Goal: Book appointment/travel/reservation

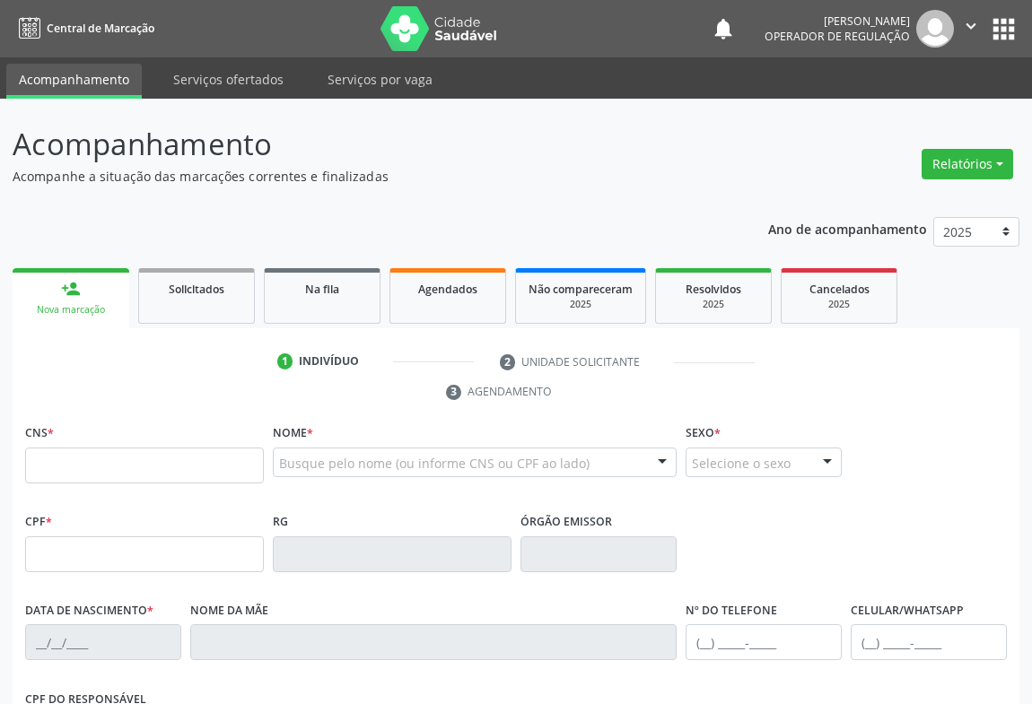
drag, startPoint x: 161, startPoint y: 84, endPoint x: 98, endPoint y: 284, distance: 209.8
drag, startPoint x: 98, startPoint y: 284, endPoint x: 55, endPoint y: 445, distance: 166.3
click at [65, 433] on div "CNS *" at bounding box center [144, 452] width 239 height 64
click at [54, 445] on label "CNS *" at bounding box center [39, 434] width 29 height 28
click at [55, 473] on input "text" at bounding box center [144, 466] width 239 height 36
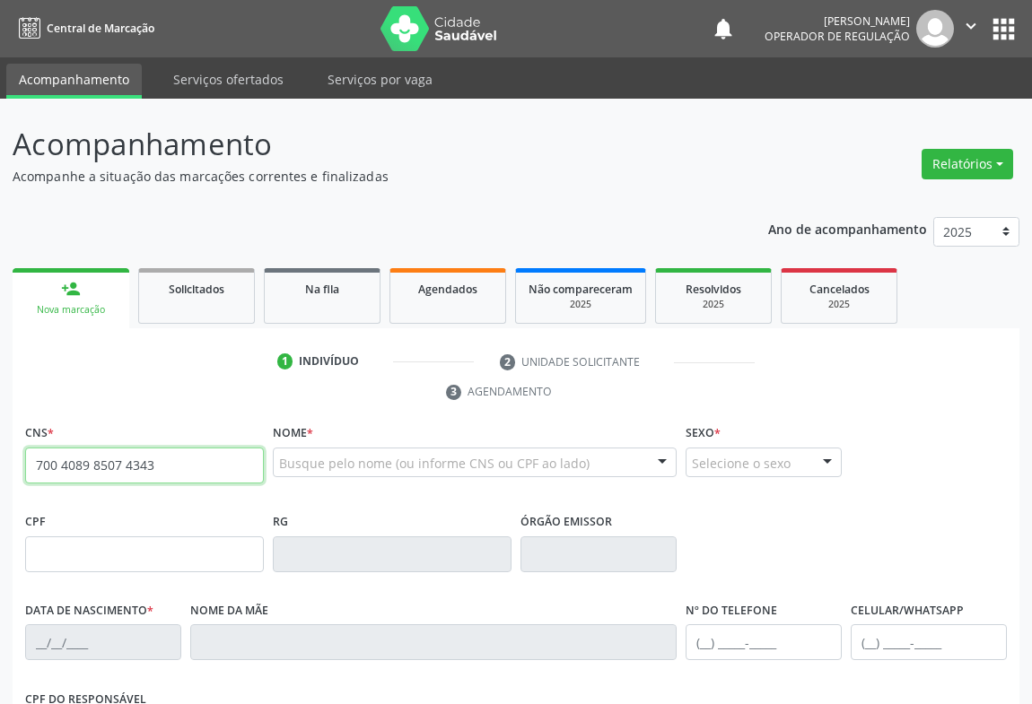
type input "700 4089 8507 4343"
type input "0417244100"
type input "[DATE]"
type input "[PHONE_NUMBER]"
type input "600.263.245-04"
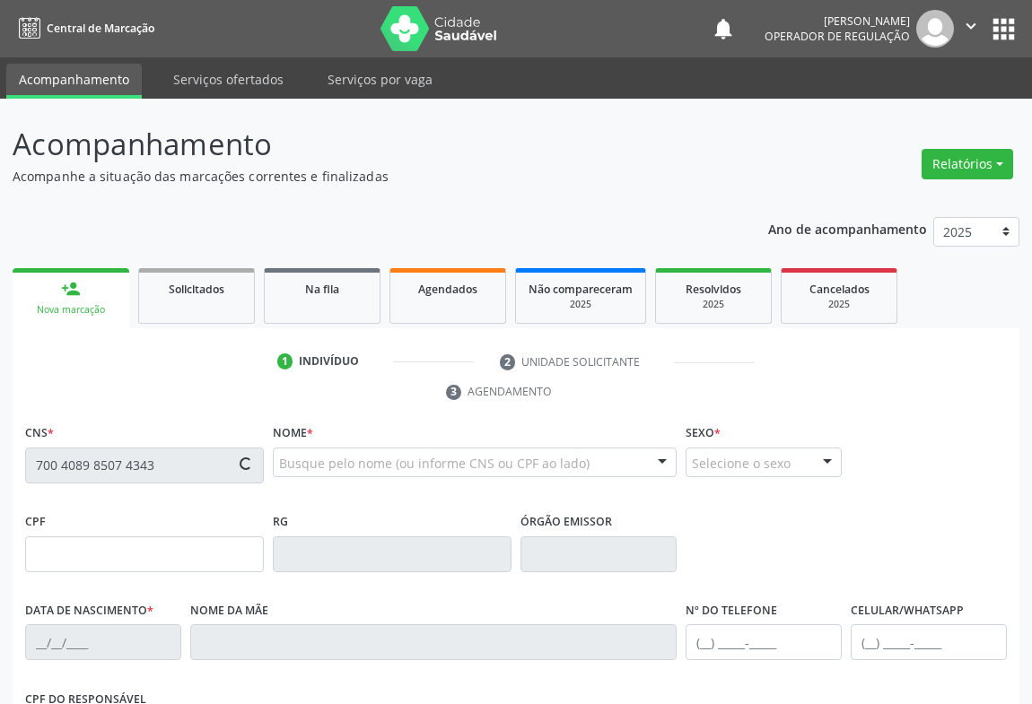
type input "S/N"
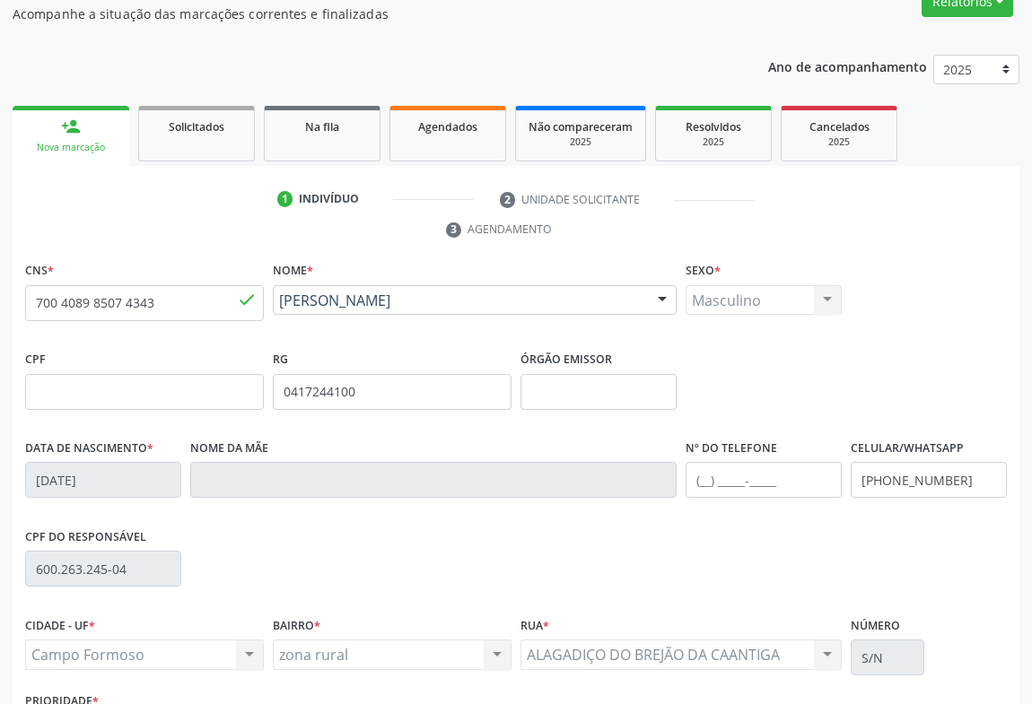
scroll to position [297, 0]
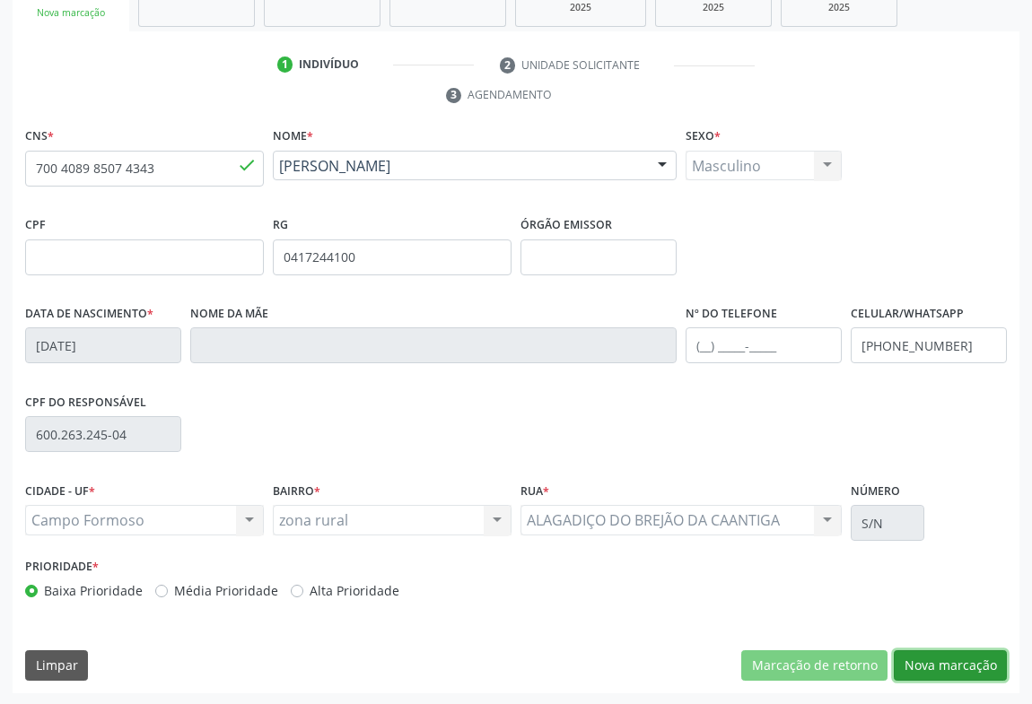
click at [964, 661] on button "Nova marcação" at bounding box center [950, 666] width 113 height 31
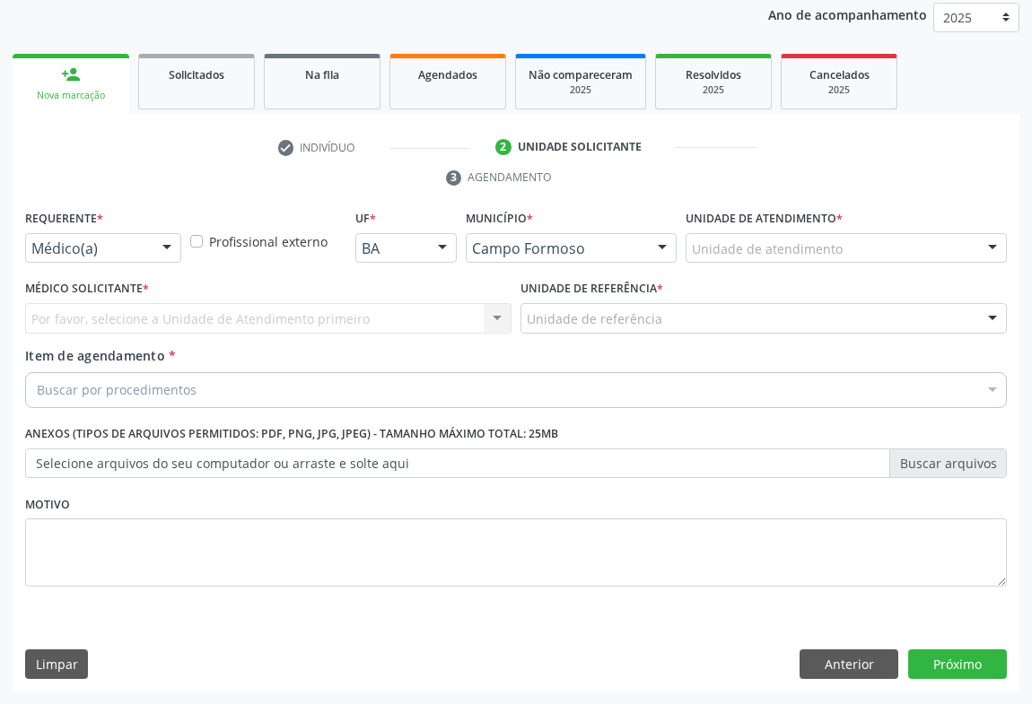
scroll to position [214, 0]
click at [168, 249] on div at bounding box center [166, 250] width 27 height 31
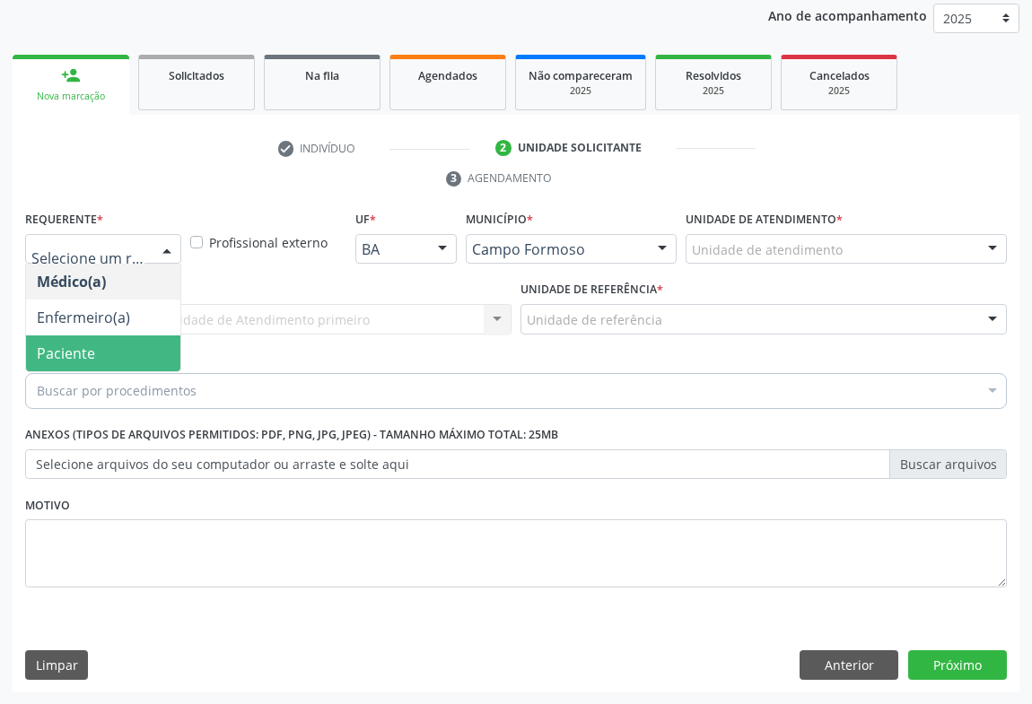
click at [117, 355] on span "Paciente" at bounding box center [103, 354] width 154 height 36
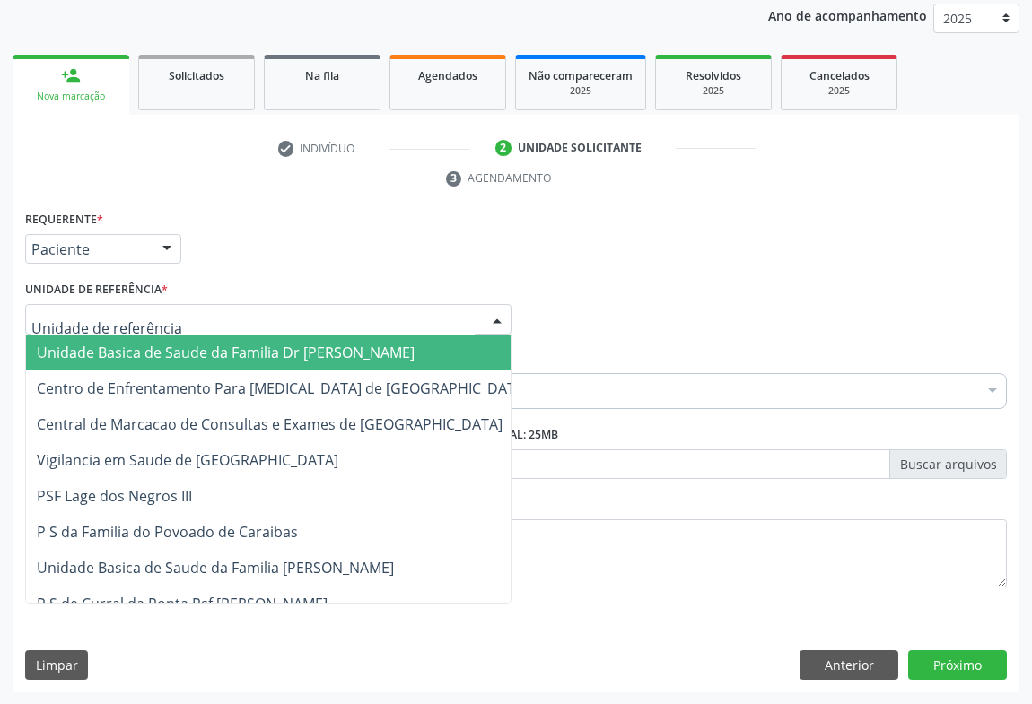
click at [507, 319] on div at bounding box center [497, 320] width 27 height 31
click at [392, 345] on span "Unidade Basica de Saude da Familia Dr [PERSON_NAME]" at bounding box center [282, 353] width 513 height 36
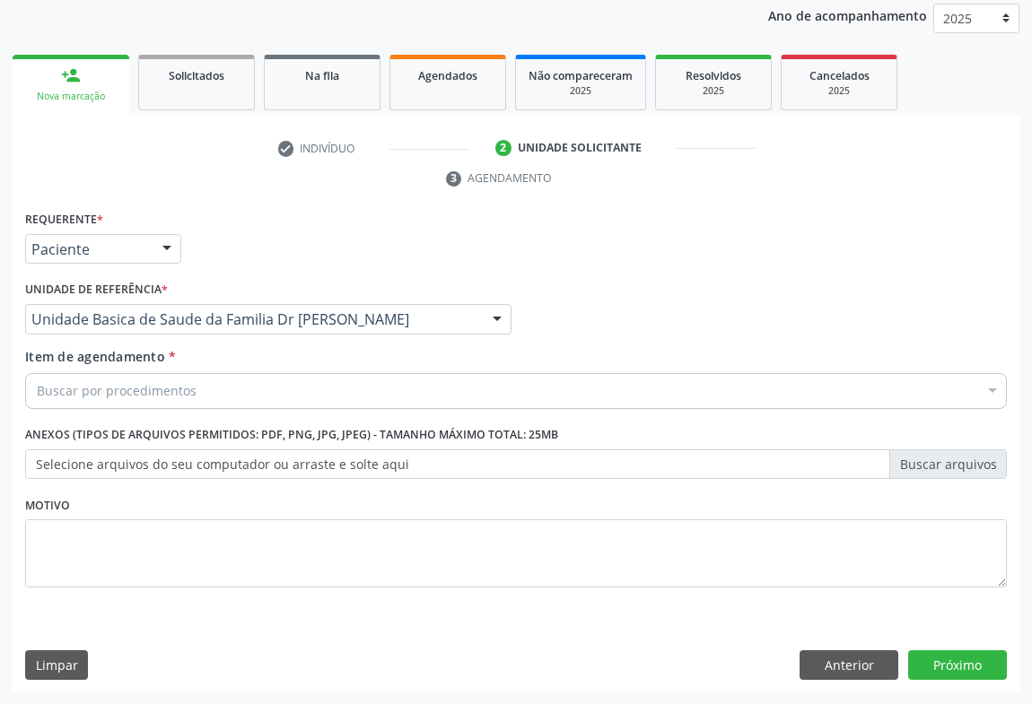
click at [310, 377] on div "Buscar por procedimentos" at bounding box center [516, 391] width 982 height 36
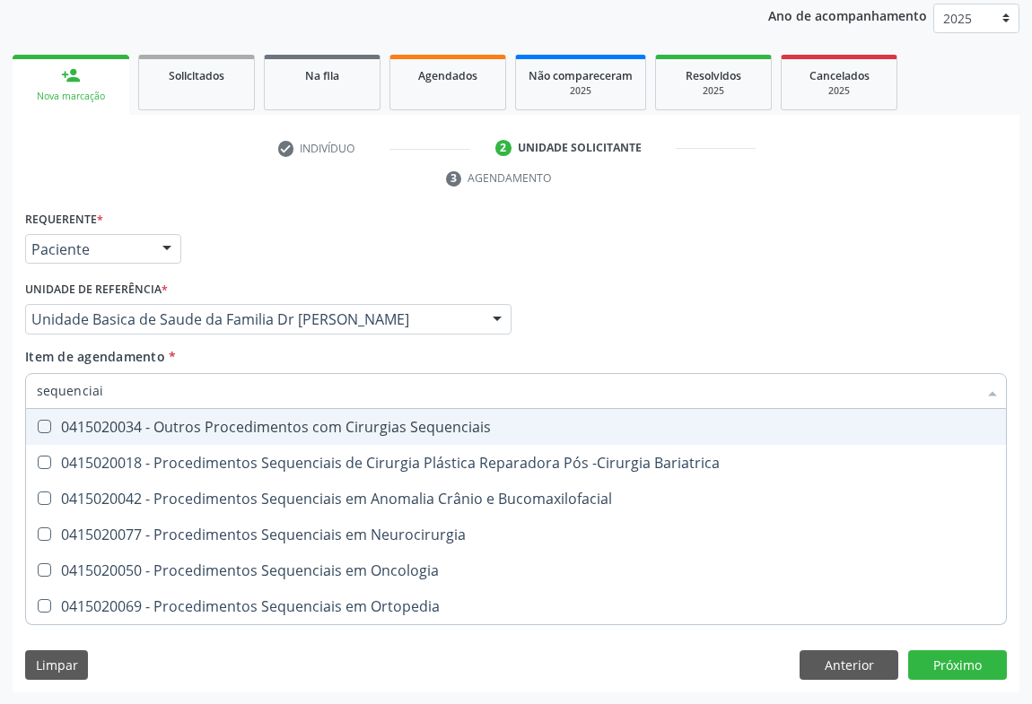
type input "sequenciais"
click at [415, 431] on div "0415020034 - Outros Procedimentos com Cirurgias Sequenciais" at bounding box center [516, 427] width 958 height 14
checkbox Sequenciais "true"
type input "sequenciais"
click at [689, 332] on div "Médico Solicitante Por favor, selecione a Unidade de Atendimento primeiro Nenhu…" at bounding box center [516, 311] width 991 height 70
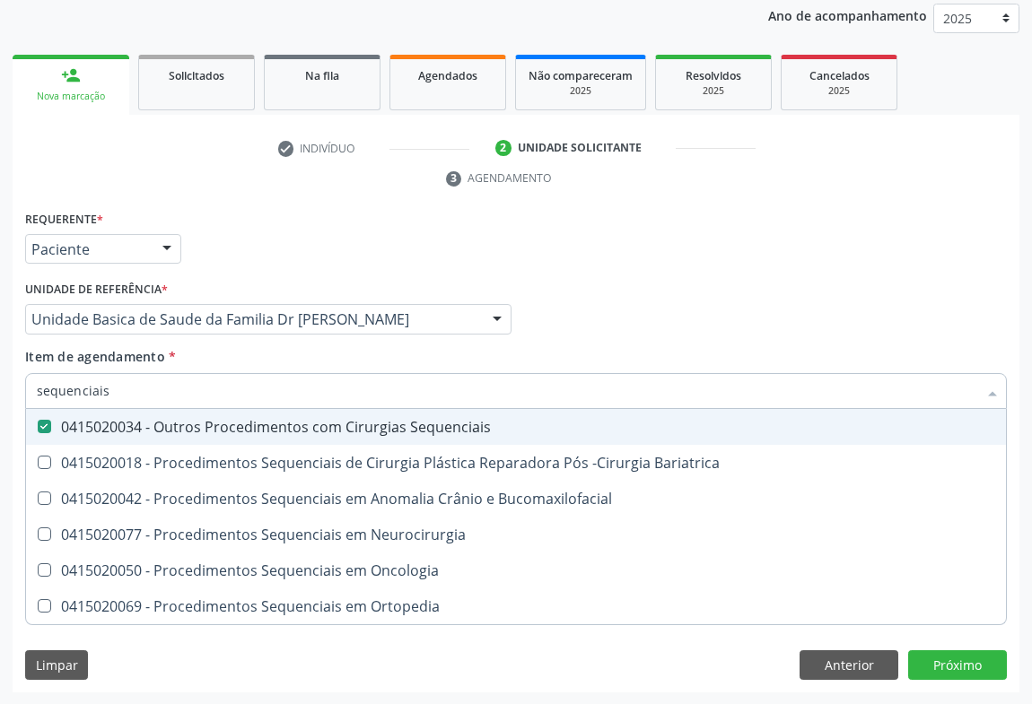
checkbox Bariatrica "true"
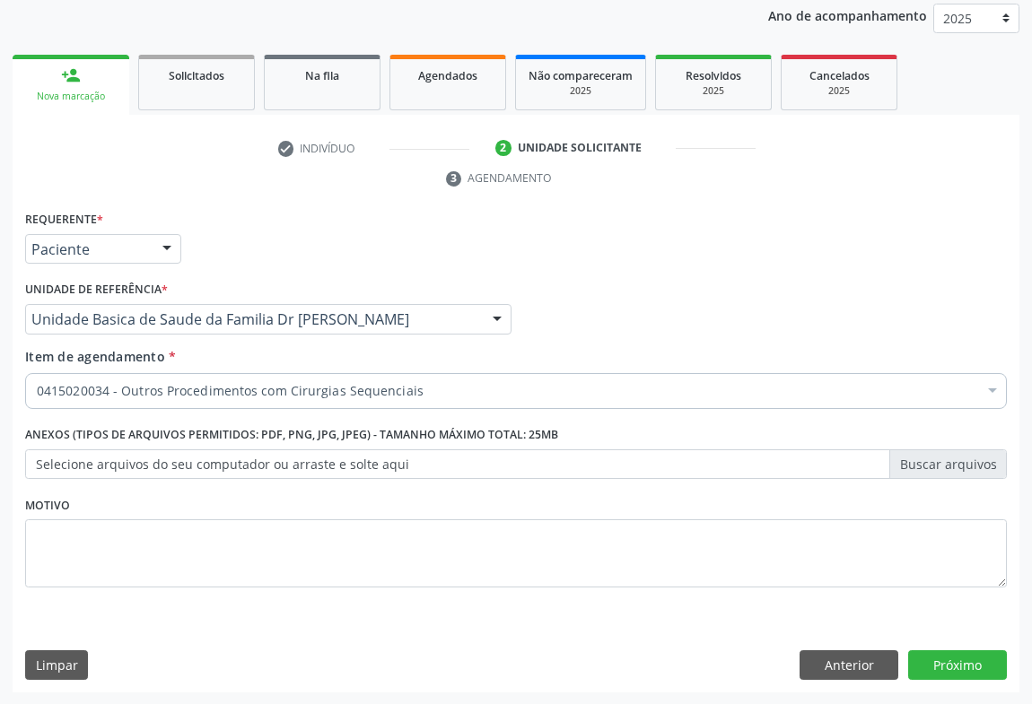
click at [205, 401] on div "0415020034 - Outros Procedimentos com Cirurgias Sequenciais" at bounding box center [516, 391] width 982 height 36
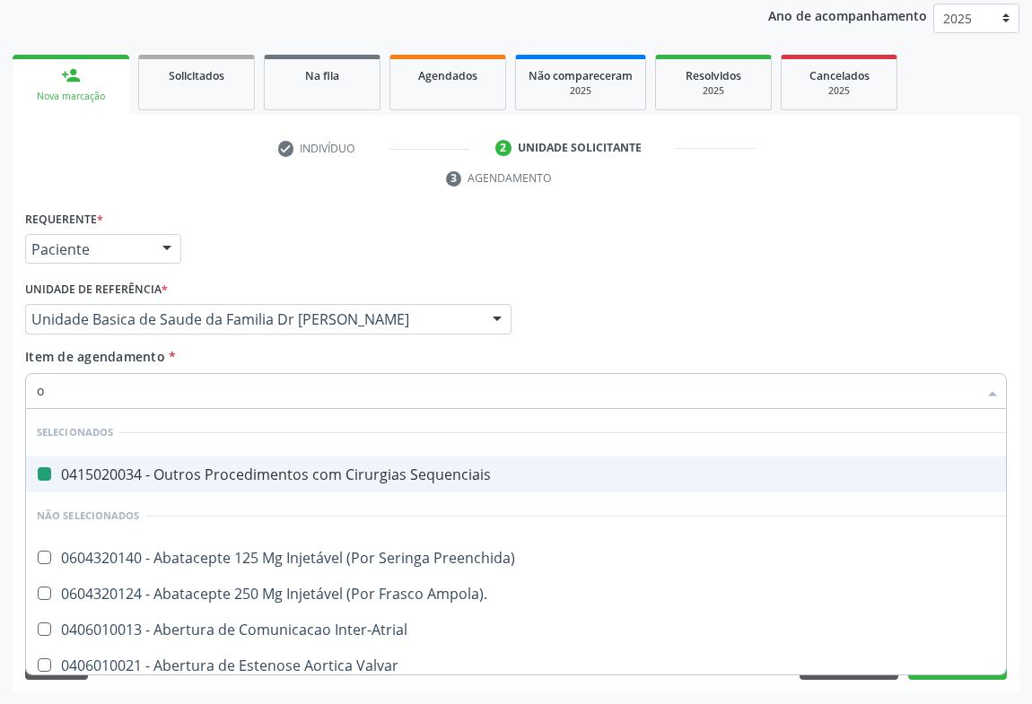
type input "or"
checkbox Sequenciais "false"
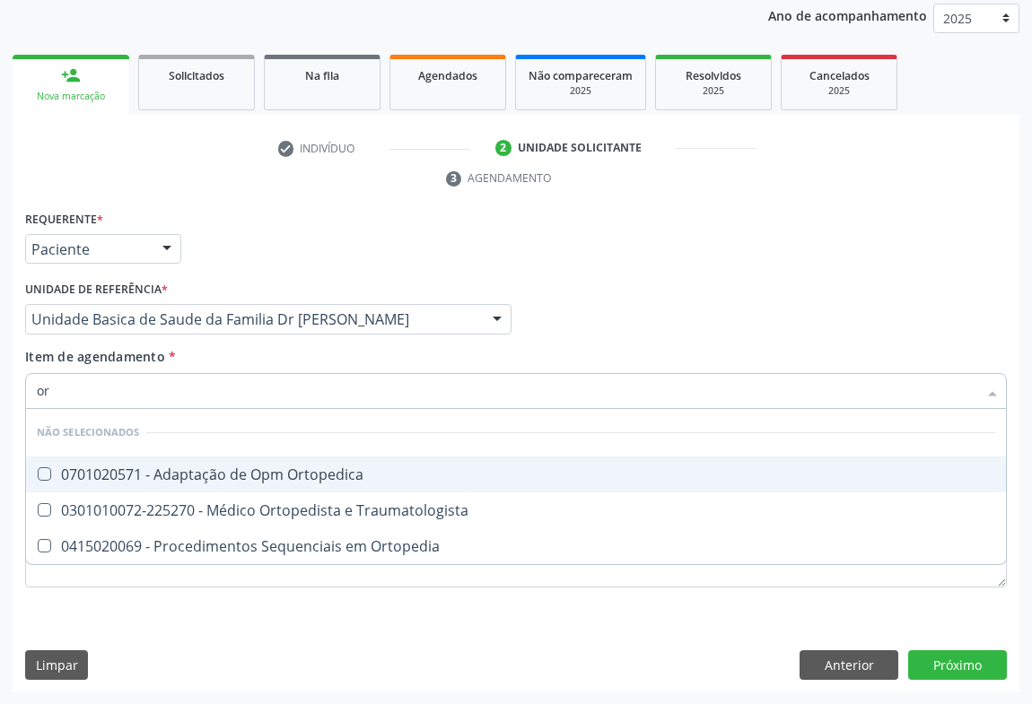
type input "o"
checkbox Ortopedica "true"
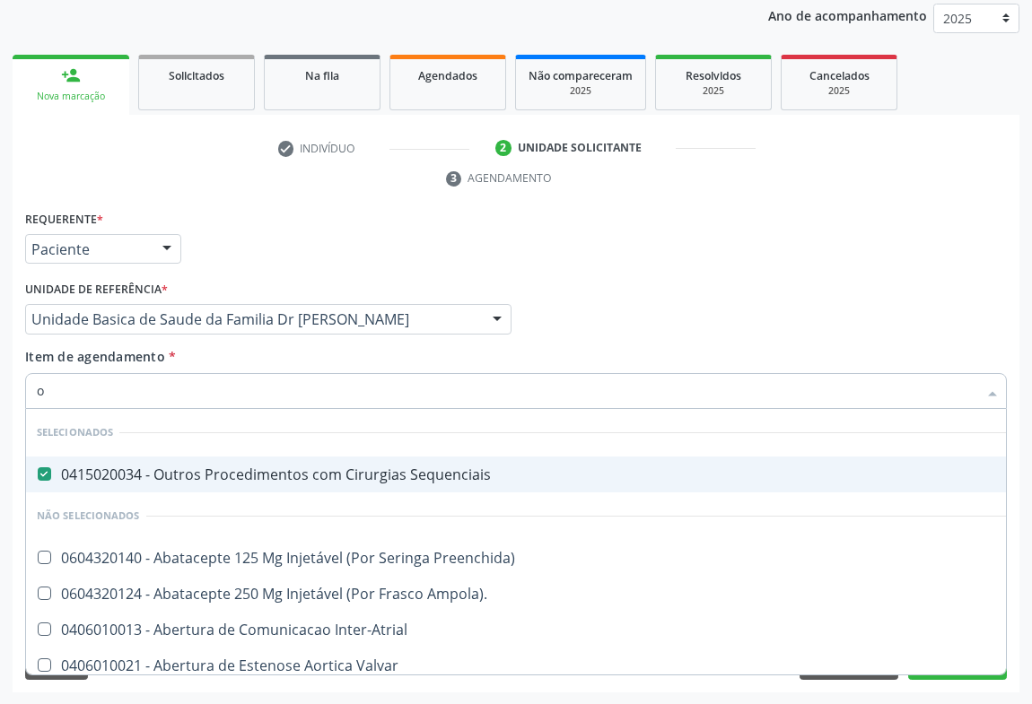
type input "or"
checkbox Sequenciais "false"
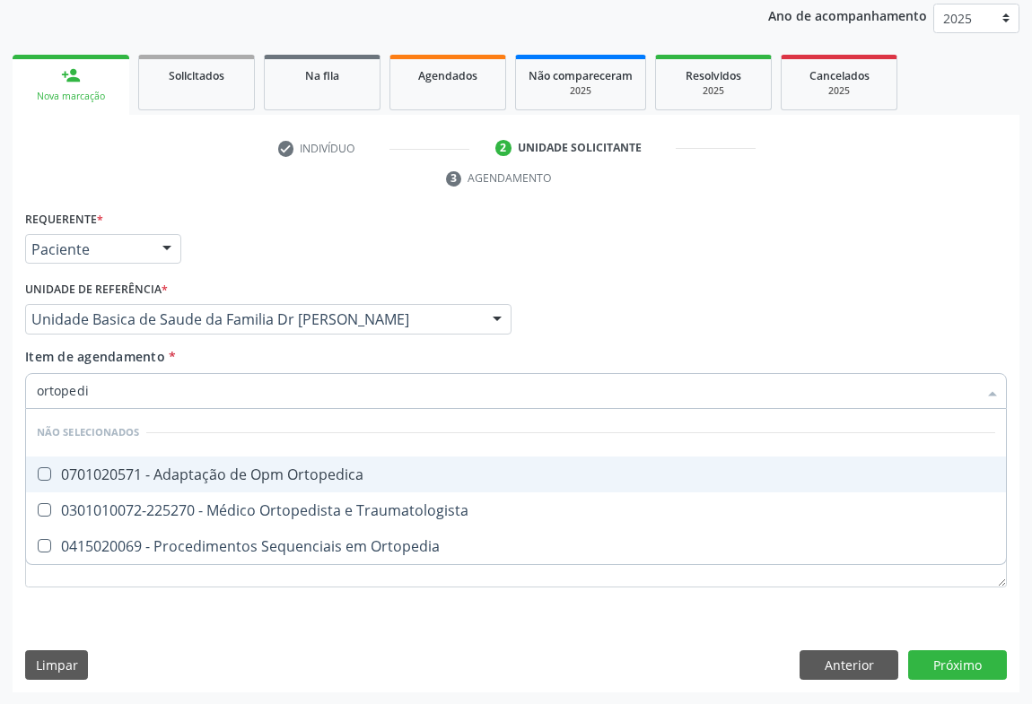
type input "ortopedis"
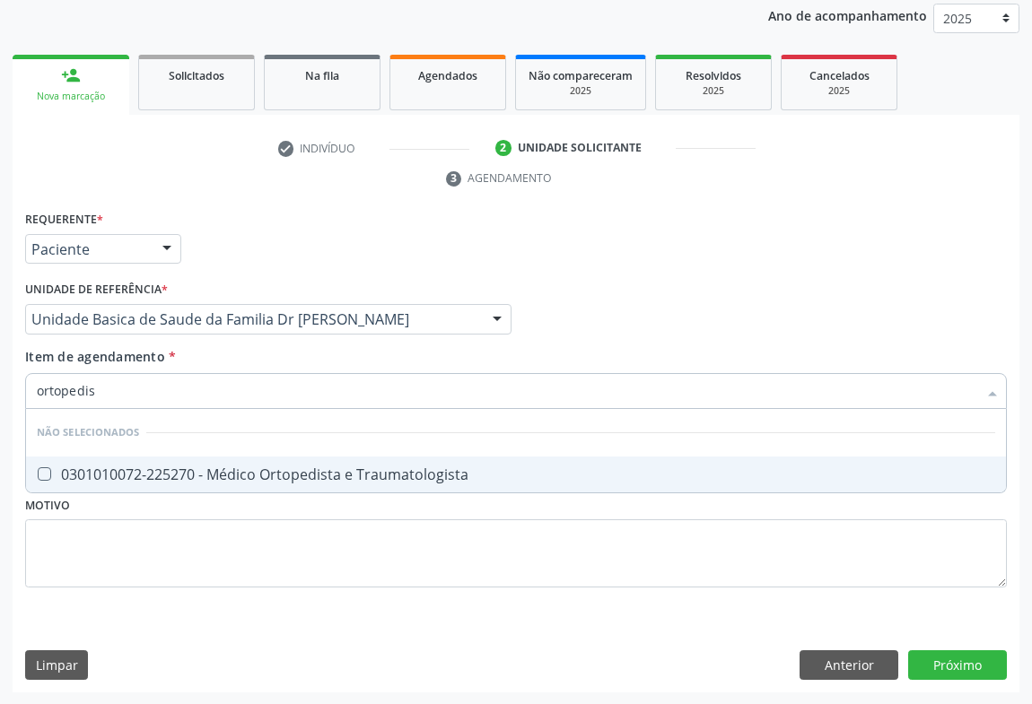
click at [330, 476] on div "0301010072-225270 - Médico Ortopedista e Traumatologista" at bounding box center [516, 475] width 958 height 14
checkbox Traumatologista "true"
click at [931, 660] on div "Requerente * Paciente Médico(a) Enfermeiro(a) Paciente Nenhum resultado encontr…" at bounding box center [516, 449] width 1007 height 487
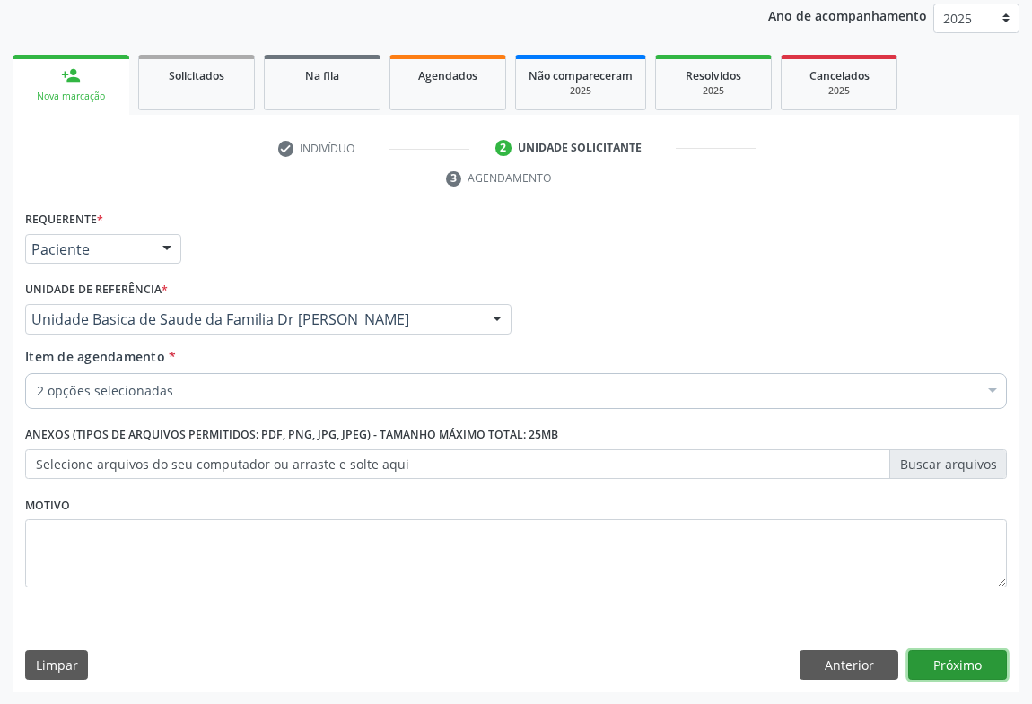
click at [920, 653] on button "Próximo" at bounding box center [957, 666] width 99 height 31
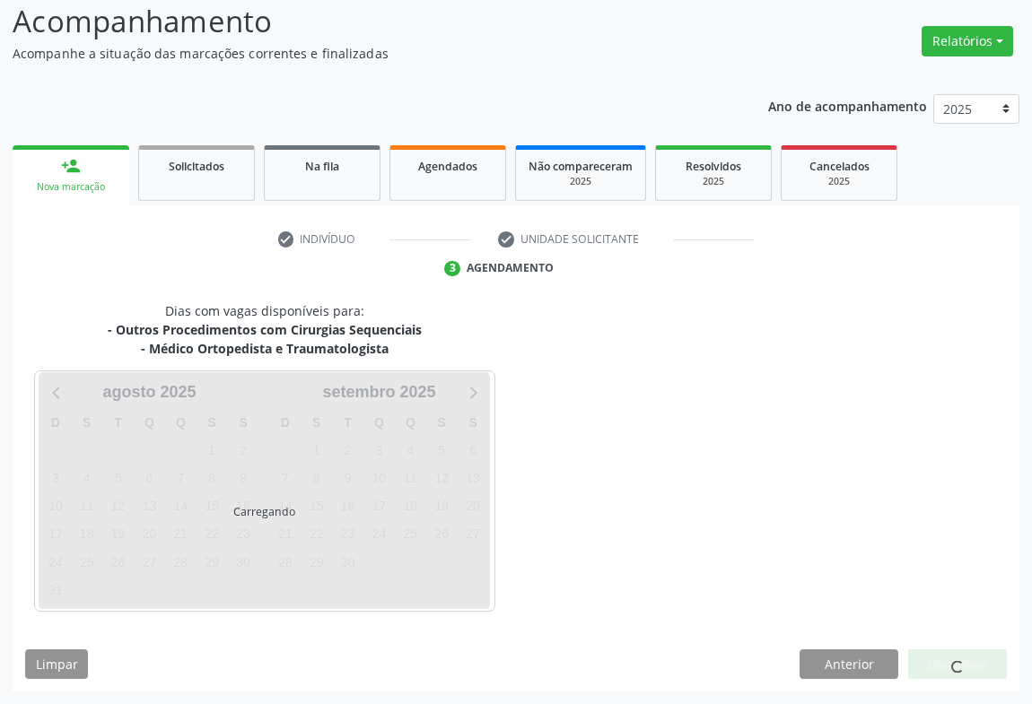
scroll to position [175, 0]
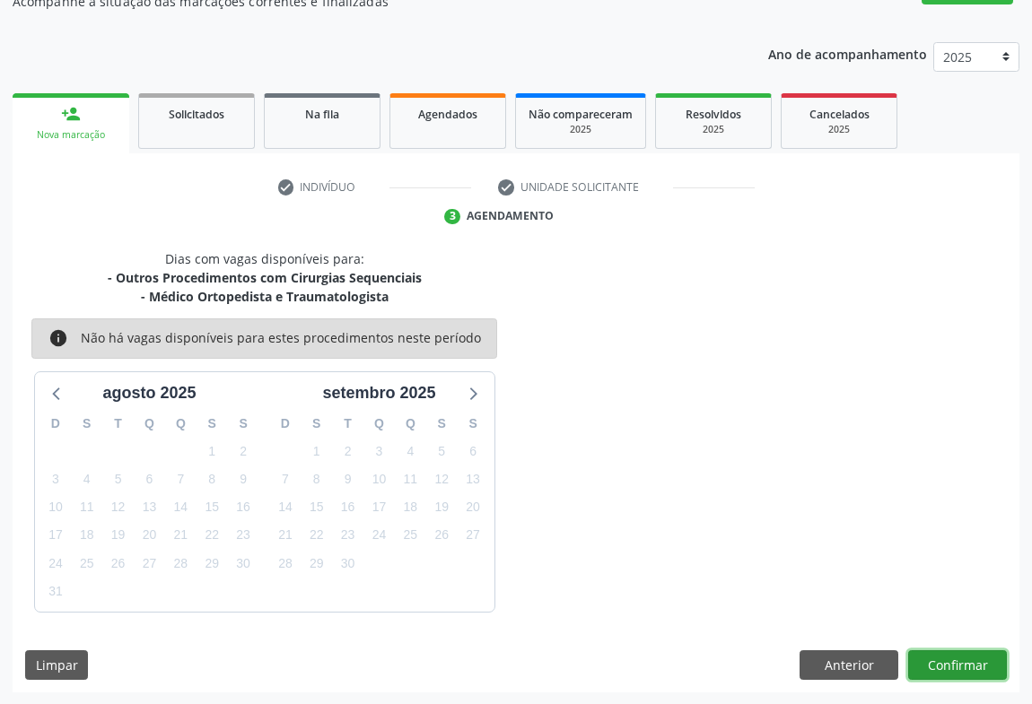
click at [932, 674] on button "Confirmar" at bounding box center [957, 666] width 99 height 31
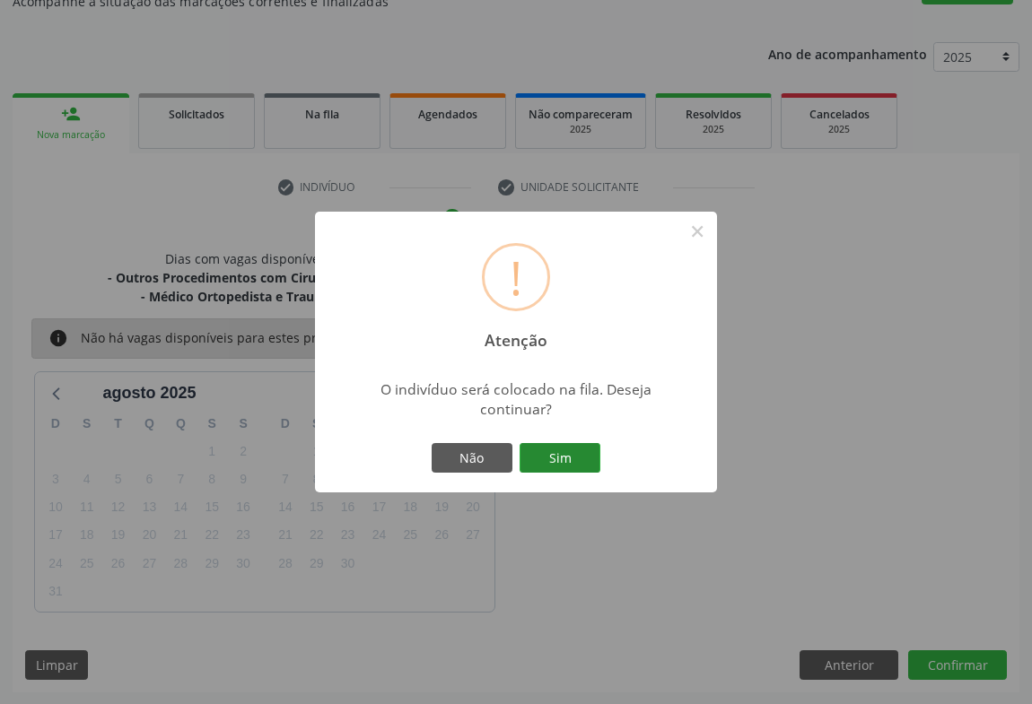
click at [547, 457] on button "Sim" at bounding box center [560, 458] width 81 height 31
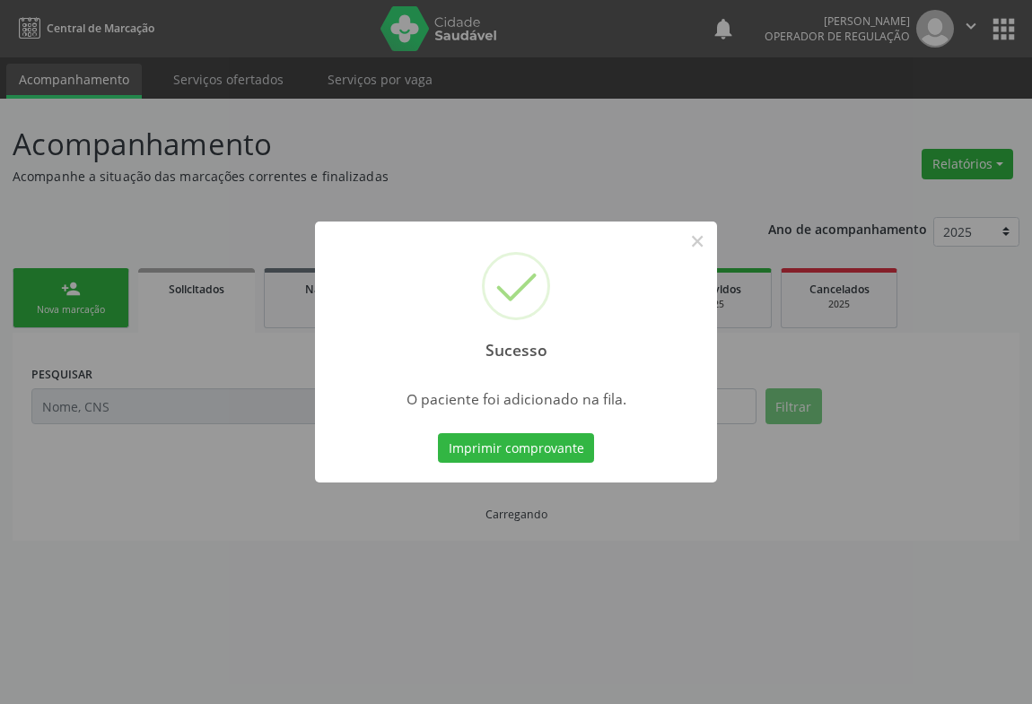
scroll to position [0, 0]
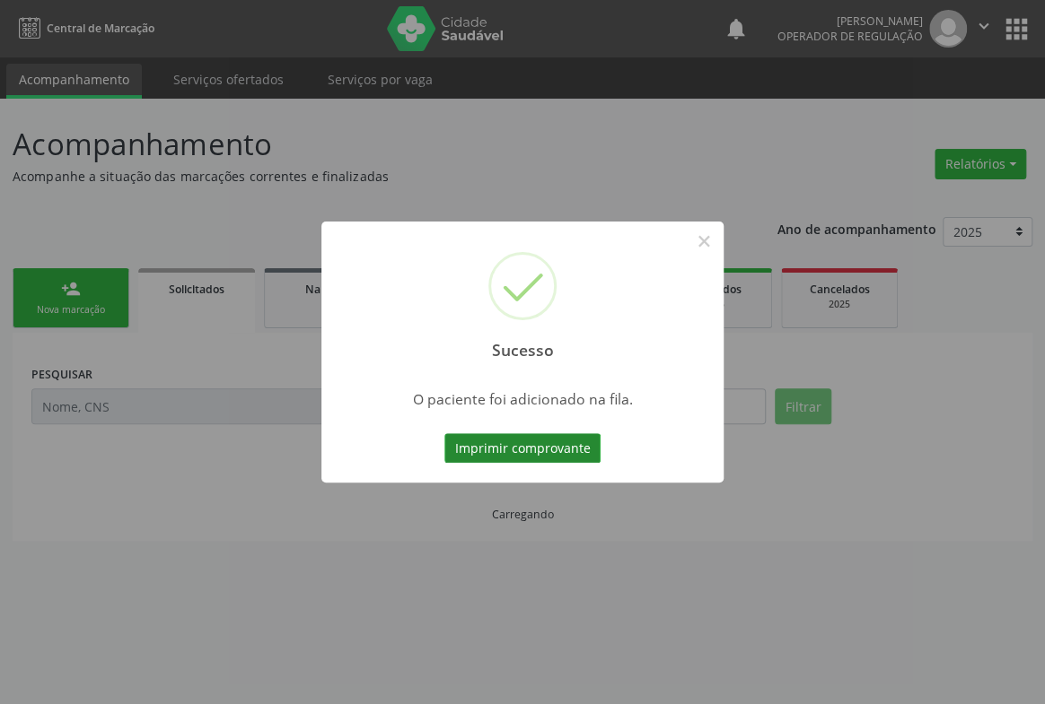
click at [556, 452] on button "Imprimir comprovante" at bounding box center [522, 448] width 156 height 31
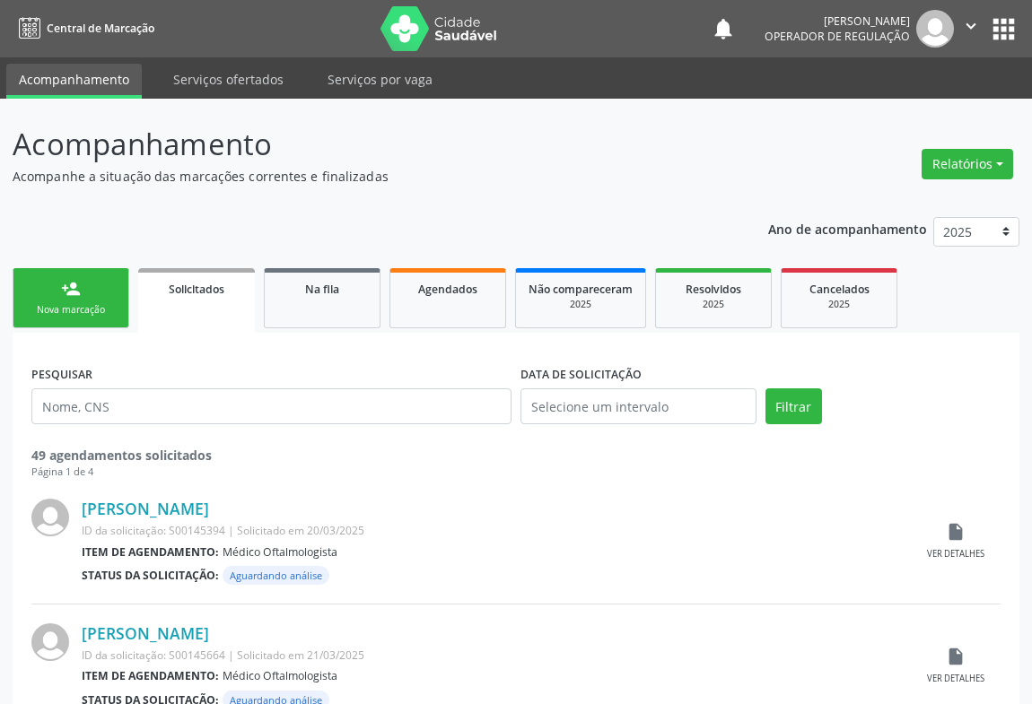
click at [72, 324] on link "person_add Nova marcação" at bounding box center [71, 298] width 117 height 60
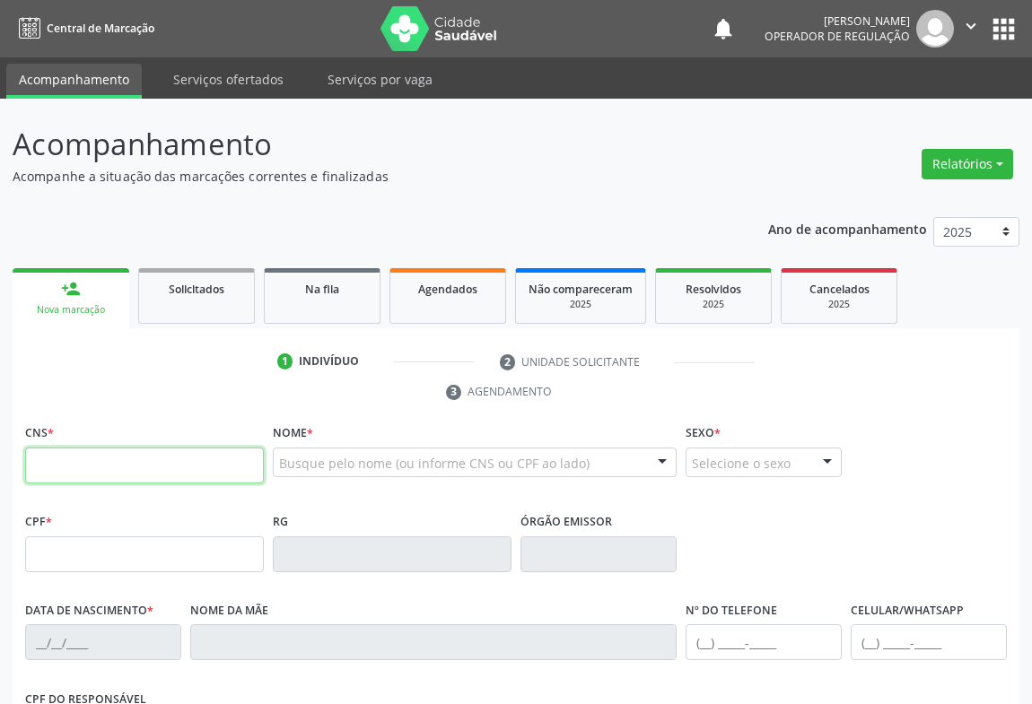
click at [57, 468] on input "text" at bounding box center [144, 466] width 239 height 36
type input "708 6025 0199 2088"
type input "1315391759"
type input "[DATE]"
type input "[PHONE_NUMBER]"
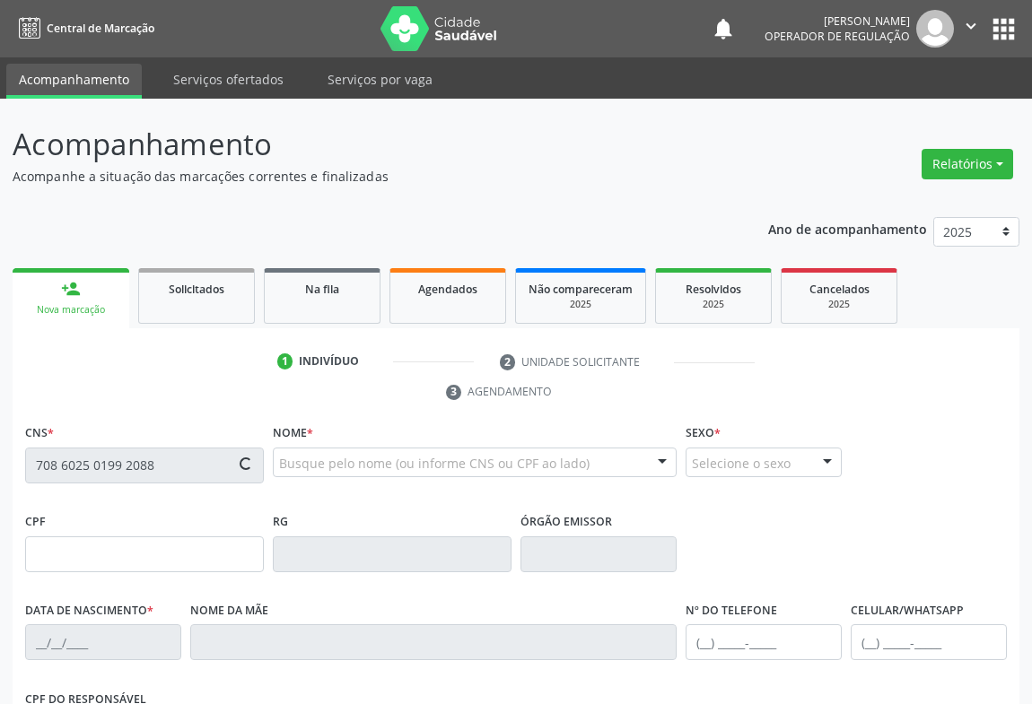
type input "[PHONE_NUMBER]"
type input "008.211.065-46"
type input "13"
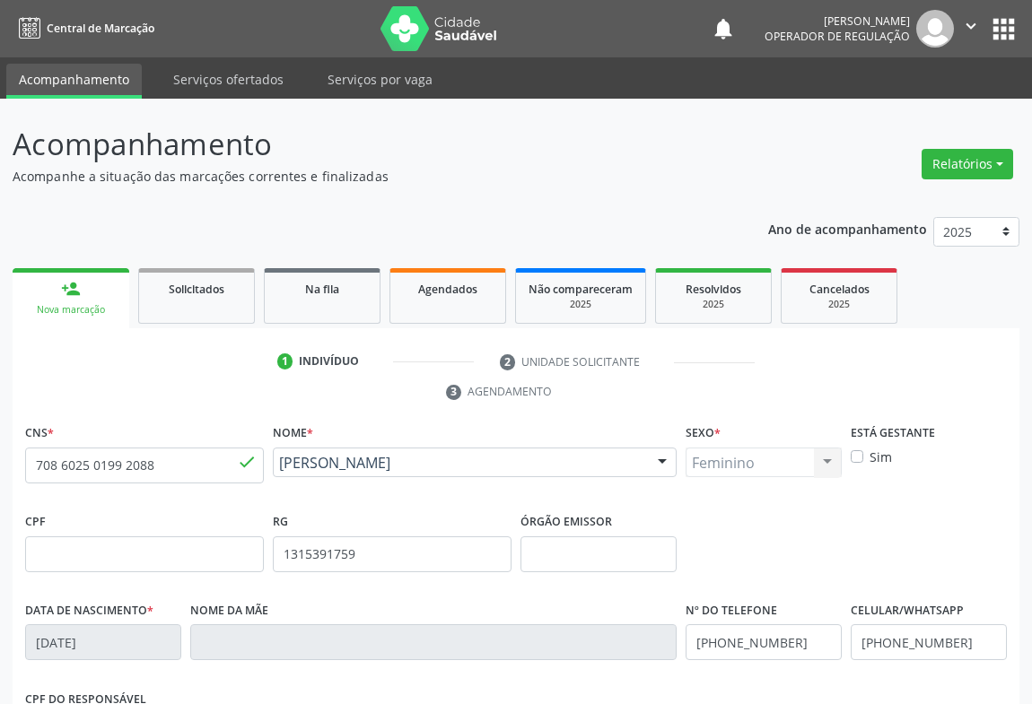
scroll to position [297, 0]
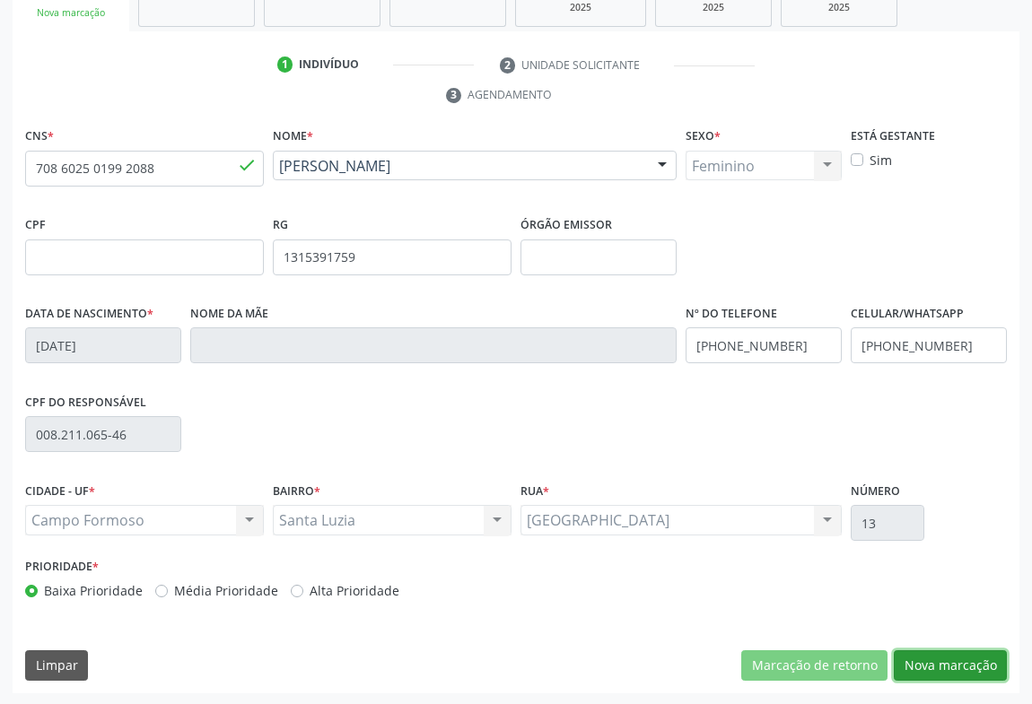
click at [904, 657] on button "Nova marcação" at bounding box center [950, 666] width 113 height 31
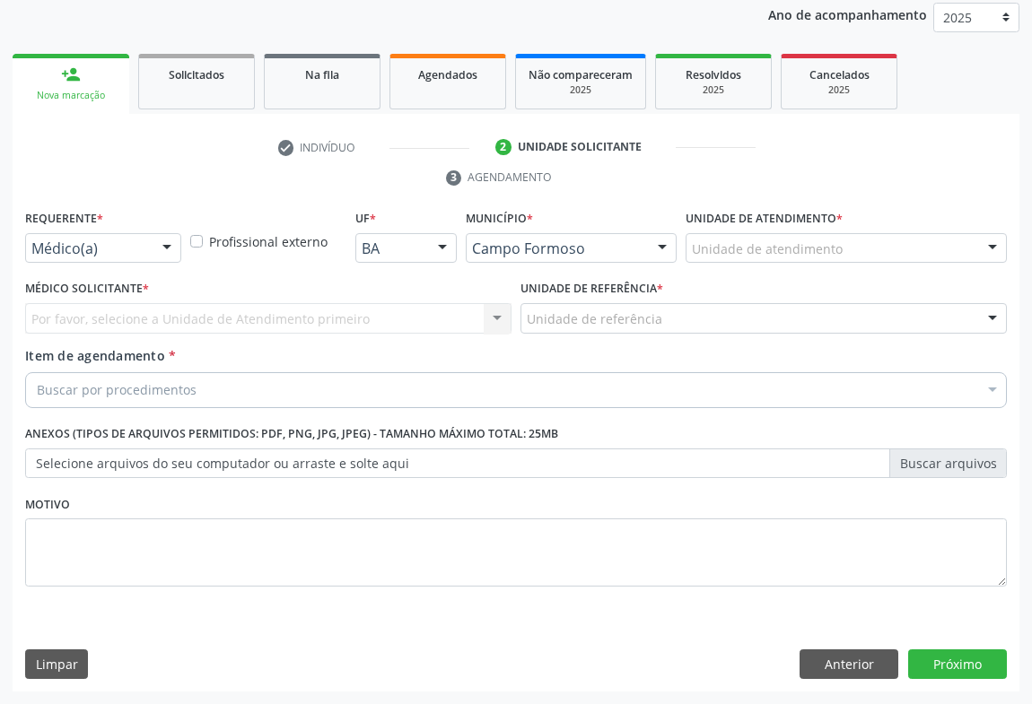
scroll to position [214, 0]
click at [162, 258] on div at bounding box center [166, 250] width 27 height 31
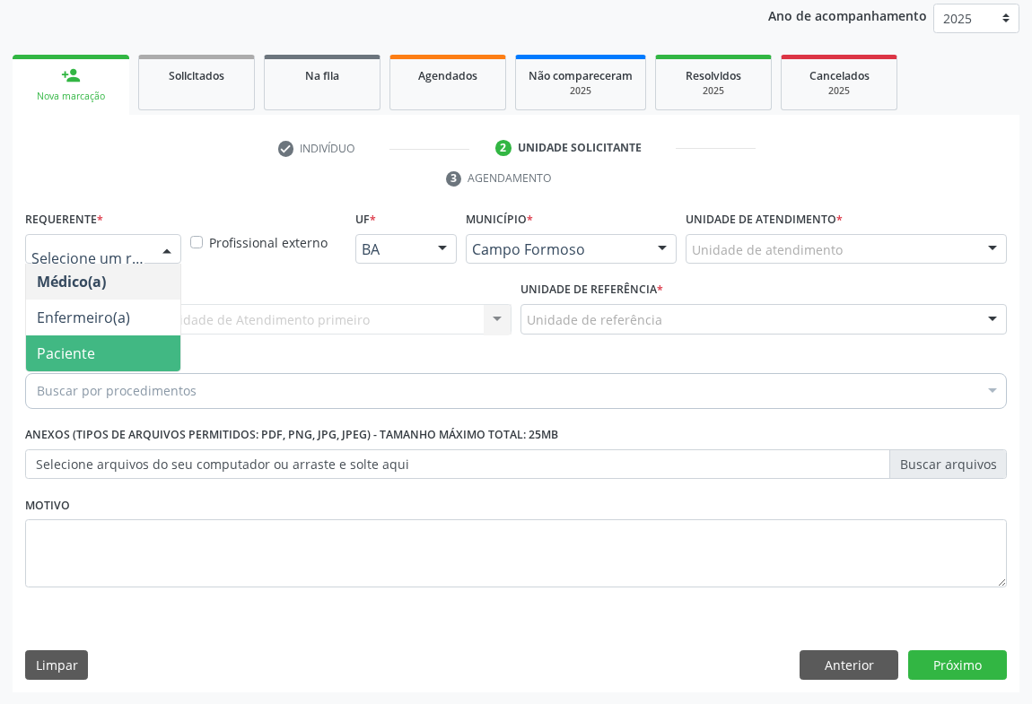
click at [54, 344] on span "Paciente" at bounding box center [66, 354] width 58 height 20
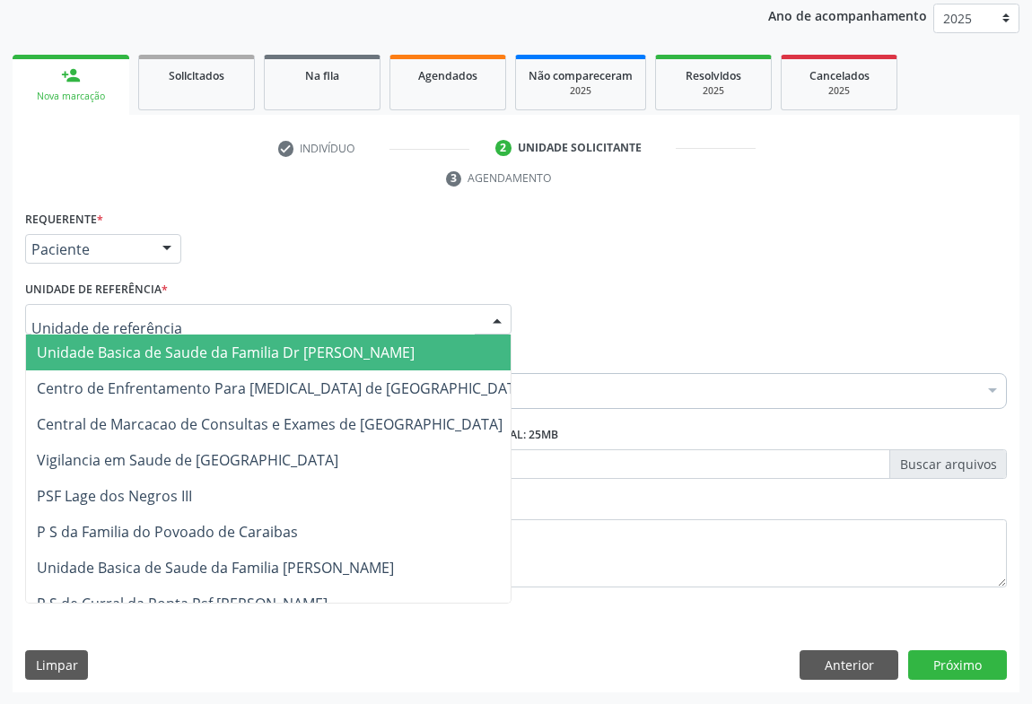
drag, startPoint x: 503, startPoint y: 312, endPoint x: 412, endPoint y: 350, distance: 98.2
click at [502, 314] on div at bounding box center [497, 320] width 27 height 31
drag, startPoint x: 398, startPoint y: 357, endPoint x: 342, endPoint y: 380, distance: 60.0
click at [396, 358] on span "Unidade Basica de Saude da Familia Dr [PERSON_NAME]" at bounding box center [282, 353] width 513 height 36
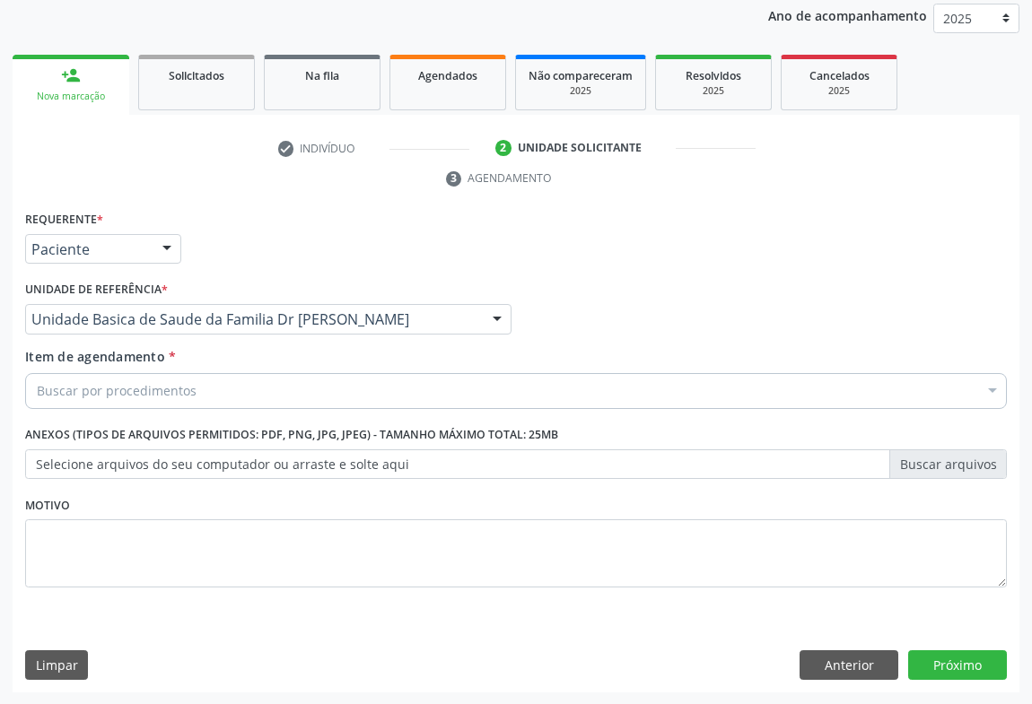
click at [291, 404] on div "Buscar por procedimentos Selecionar todos 0202040089 - 3X Pesquisa de Larvas Na…" at bounding box center [516, 388] width 982 height 31
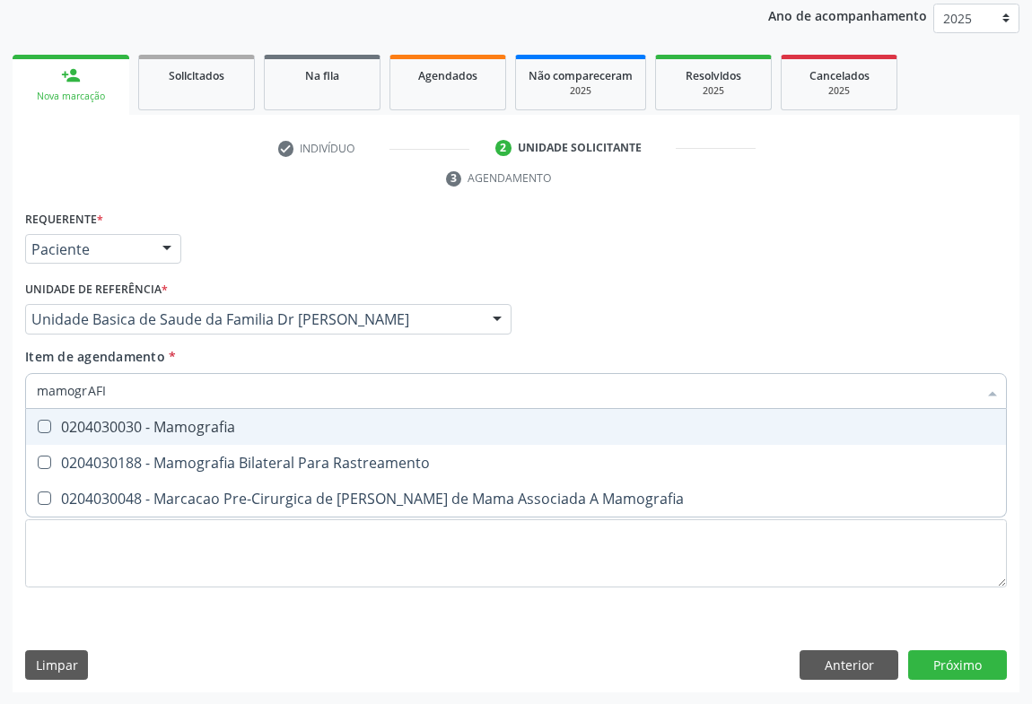
type input "mamogrAFIA"
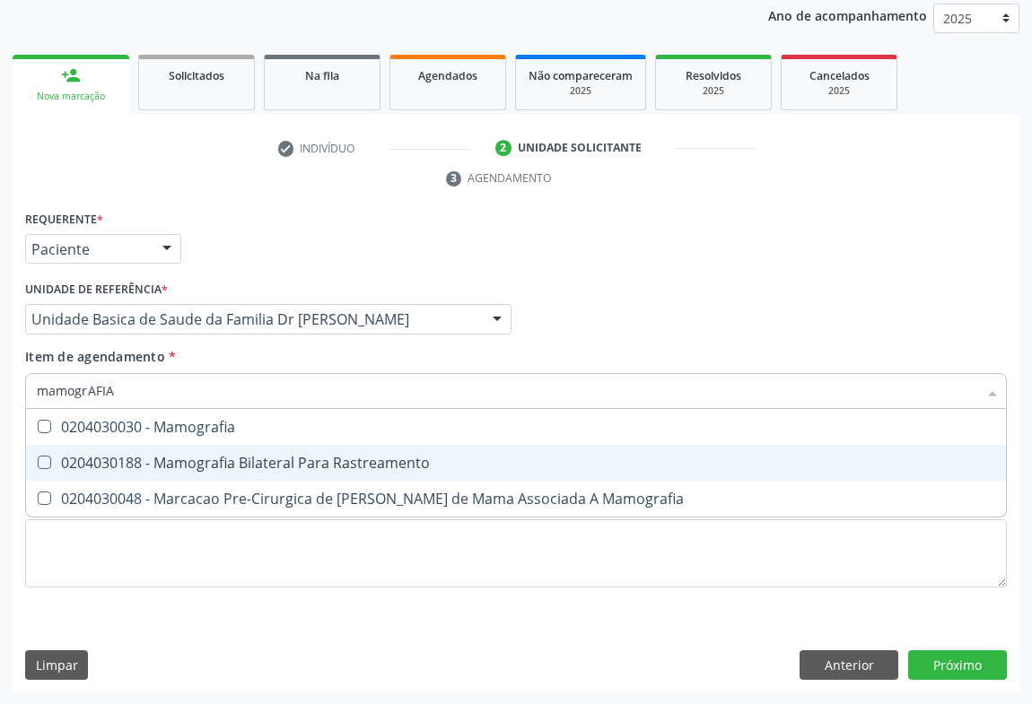
click at [337, 449] on span "0204030188 - Mamografia Bilateral Para Rastreamento" at bounding box center [516, 463] width 980 height 36
checkbox Rastreamento "true"
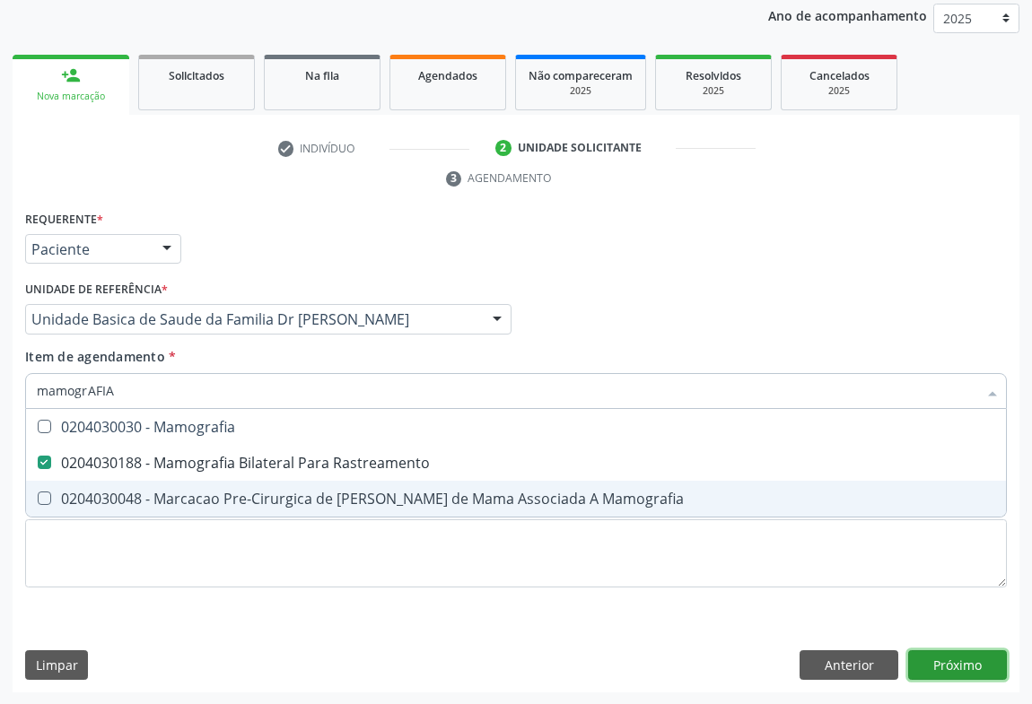
click at [942, 653] on div "Requerente * Paciente Médico(a) Enfermeiro(a) Paciente Nenhum resultado encontr…" at bounding box center [516, 449] width 1007 height 487
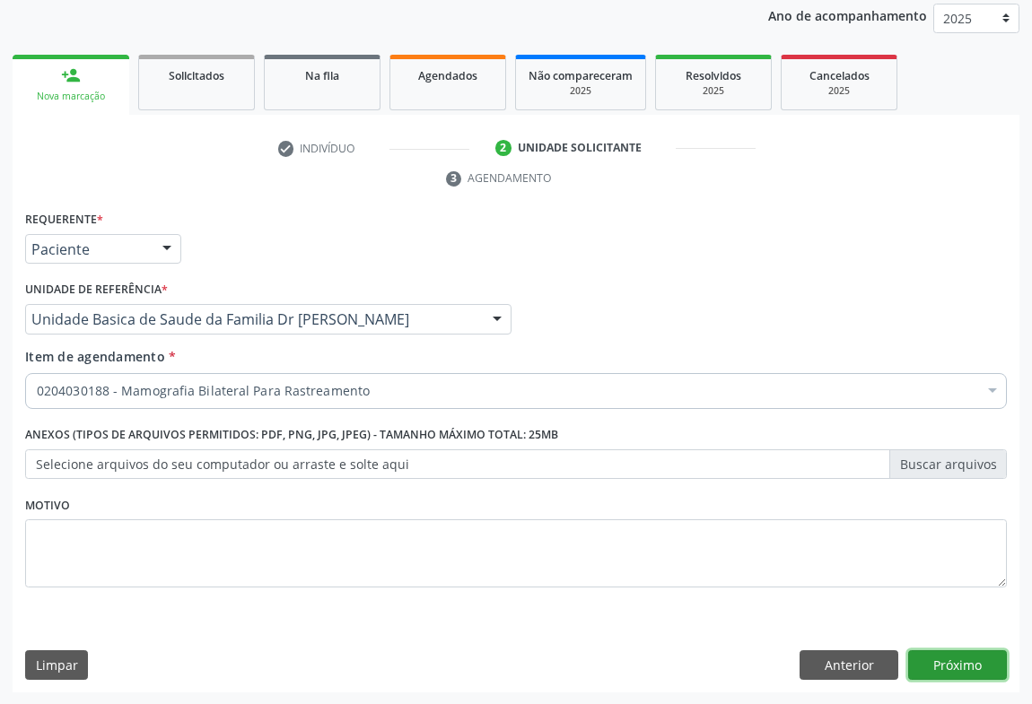
click at [940, 663] on button "Próximo" at bounding box center [957, 666] width 99 height 31
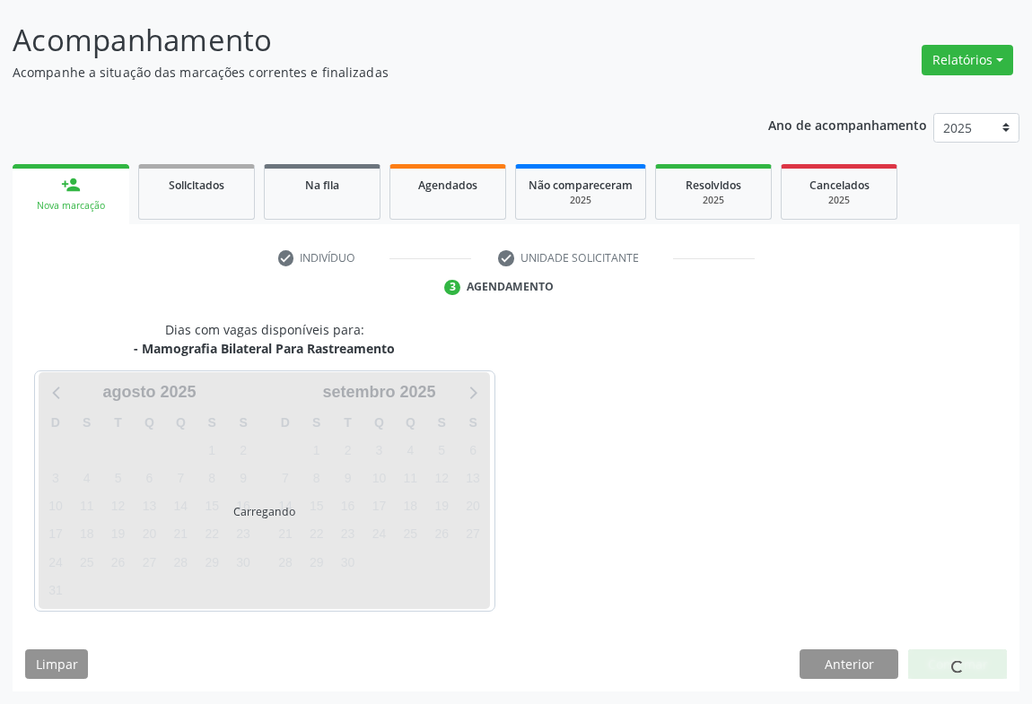
scroll to position [103, 0]
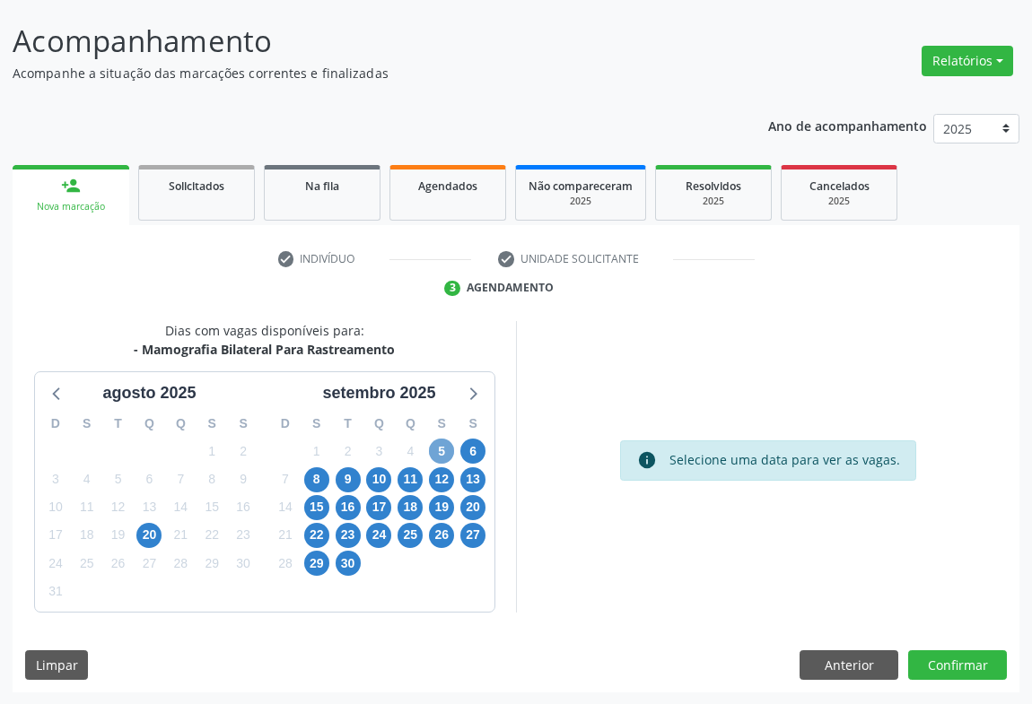
click at [448, 440] on span "5" at bounding box center [441, 451] width 25 height 25
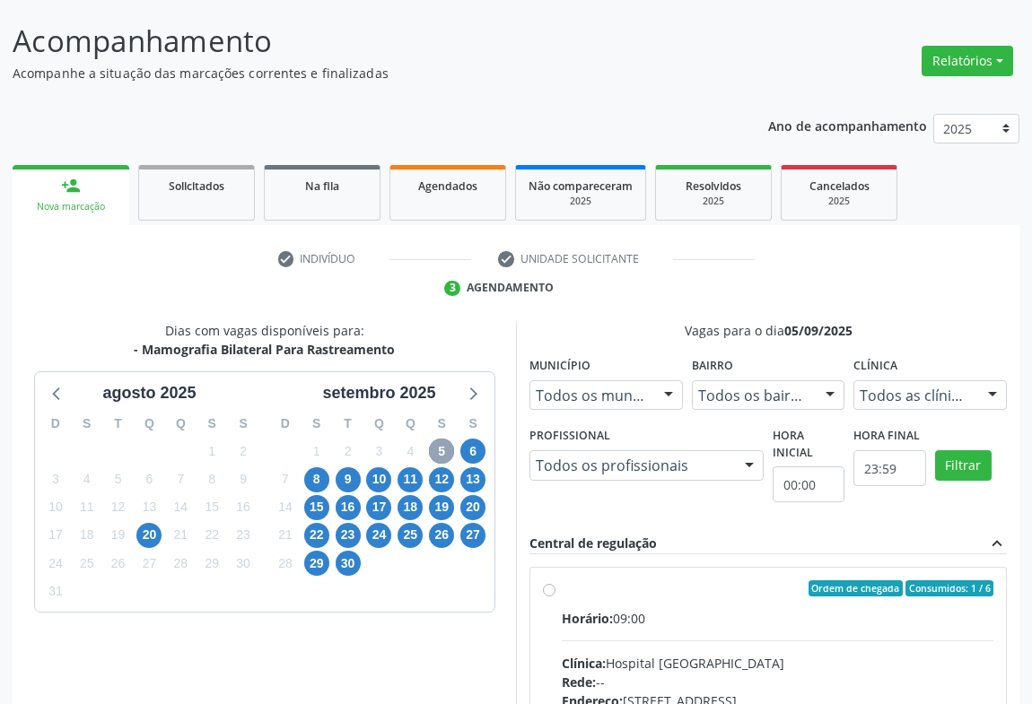
scroll to position [372, 0]
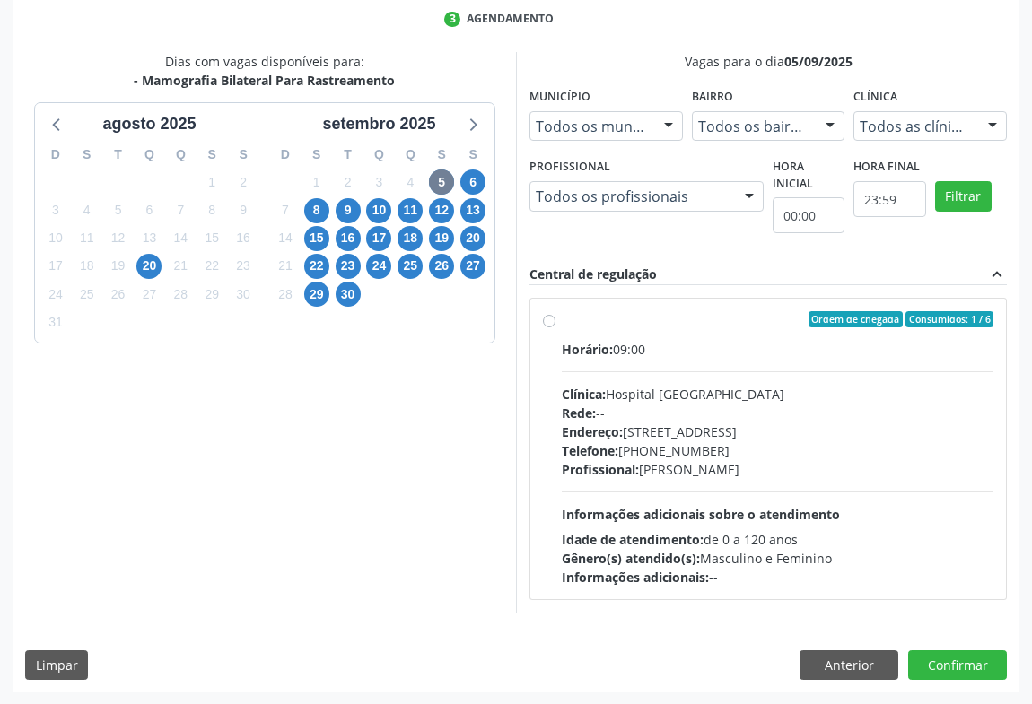
click at [562, 321] on label "Ordem de chegada Consumidos: 1 / 6 Horário: 09:00 Clínica: Hospital [GEOGRAPHIC…" at bounding box center [778, 449] width 432 height 276
click at [548, 321] on input "Ordem de chegada Consumidos: 1 / 6 Horário: 09:00 Clínica: Hospital [GEOGRAPHIC…" at bounding box center [549, 319] width 13 height 16
radio input "true"
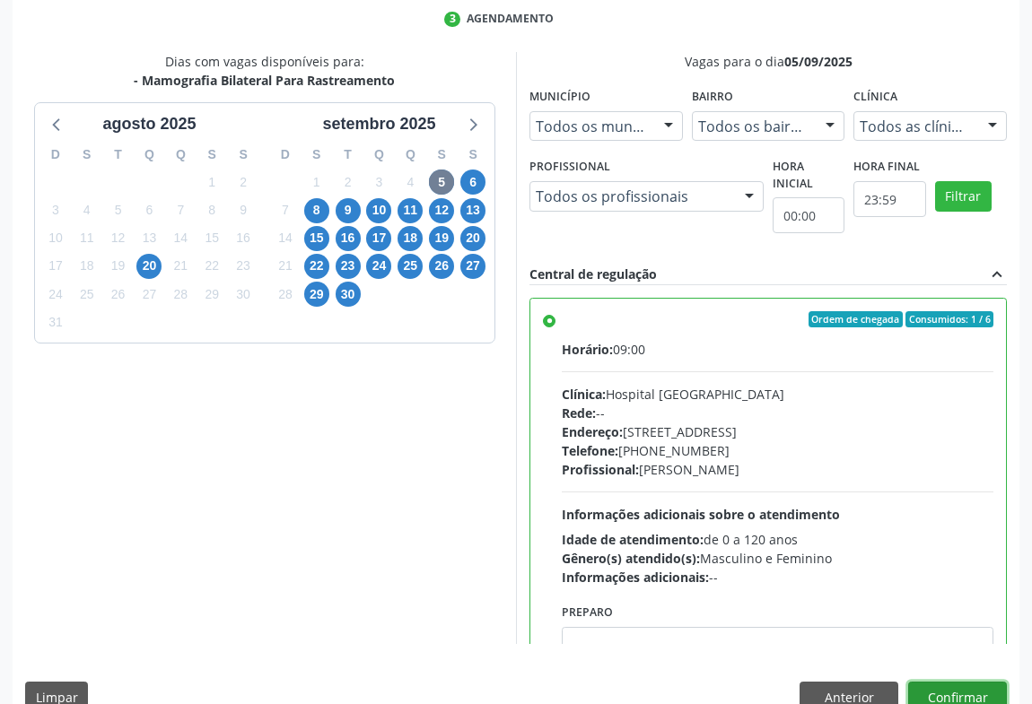
click at [951, 695] on button "Confirmar" at bounding box center [957, 697] width 99 height 31
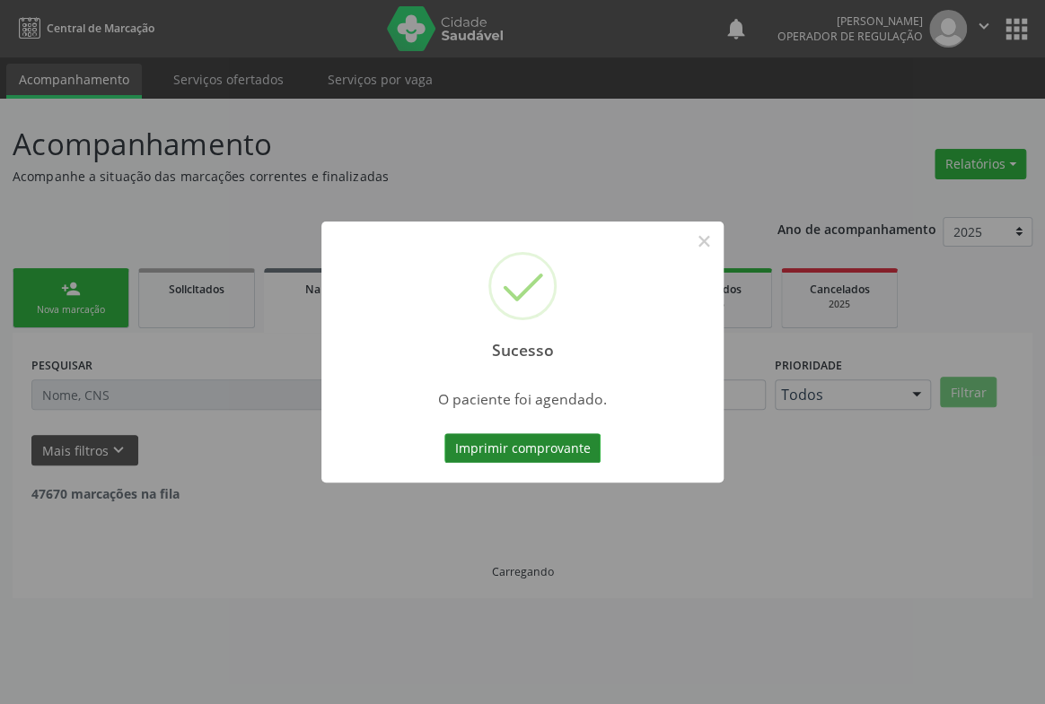
click at [504, 457] on button "Imprimir comprovante" at bounding box center [522, 448] width 156 height 31
